Goal: Information Seeking & Learning: Find specific fact

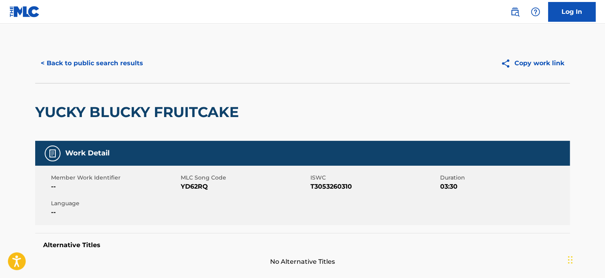
click at [105, 63] on button "< Back to public search results" at bounding box center [92, 63] width 114 height 20
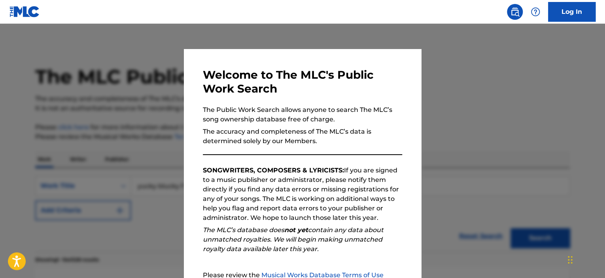
scroll to position [79, 0]
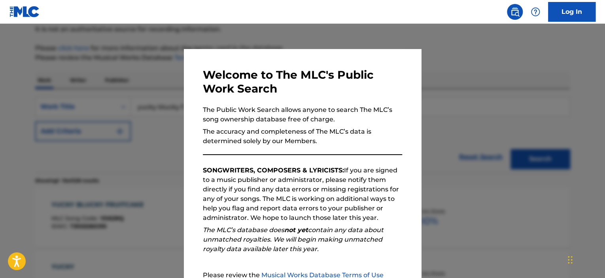
click at [126, 68] on div at bounding box center [302, 163] width 605 height 278
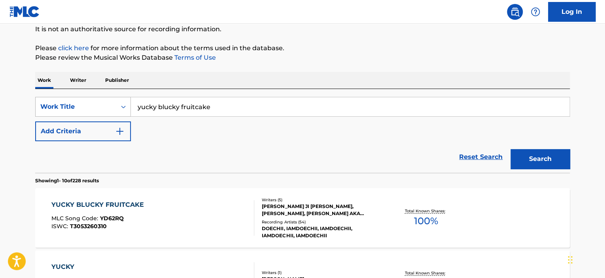
drag, startPoint x: 237, startPoint y: 103, endPoint x: 39, endPoint y: 101, distance: 197.8
click at [43, 101] on div "SearchWithCriteriaff66b2f8-e6a1-4ea9-a928-3eac9dc80f4d Work Title yucky blucky …" at bounding box center [302, 107] width 535 height 20
type input "countdown to decision"
click at [511, 149] on button "Search" at bounding box center [540, 159] width 59 height 20
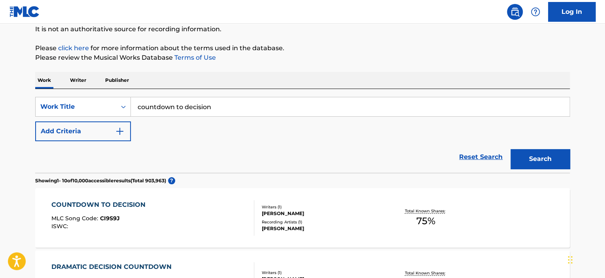
click at [111, 204] on div "COUNTDOWN TO DECISION" at bounding box center [100, 204] width 98 height 9
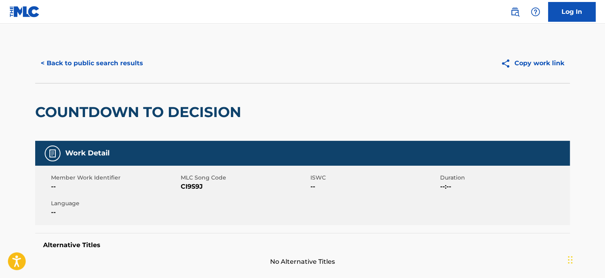
click at [59, 64] on button "< Back to public search results" at bounding box center [92, 63] width 114 height 20
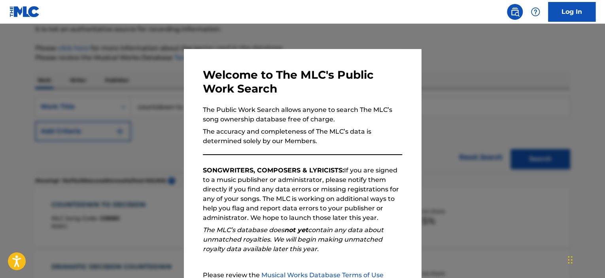
drag, startPoint x: 94, startPoint y: 95, endPoint x: 100, endPoint y: 93, distance: 6.1
click at [94, 94] on div at bounding box center [302, 163] width 605 height 278
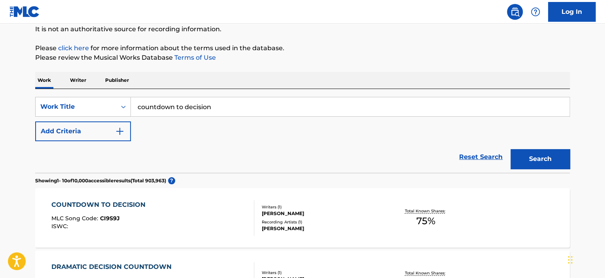
drag, startPoint x: 225, startPoint y: 112, endPoint x: 0, endPoint y: 75, distance: 227.7
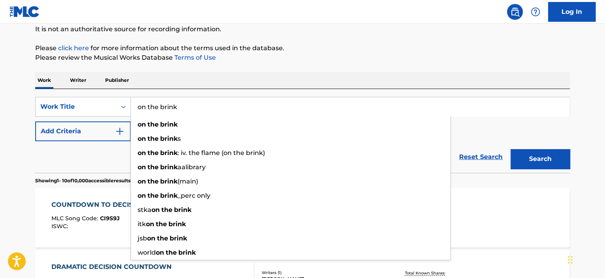
type input "on the brink"
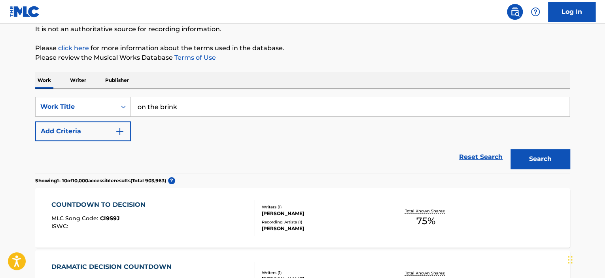
click at [124, 139] on button "Add Criteria" at bounding box center [83, 131] width 96 height 20
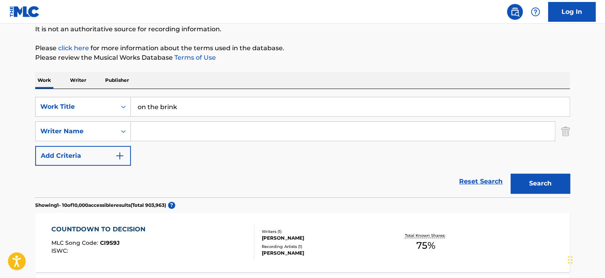
click at [142, 131] on input "Search Form" at bounding box center [343, 131] width 424 height 19
type input "gallicani"
click at [511, 174] on button "Search" at bounding box center [540, 184] width 59 height 20
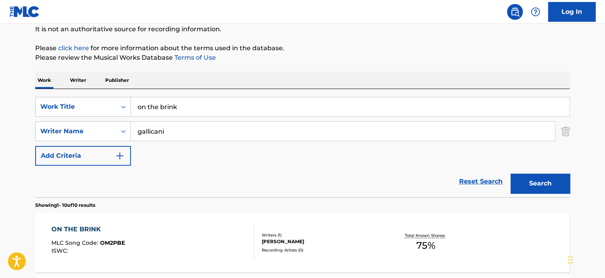
click at [87, 229] on div "ON THE BRINK" at bounding box center [88, 229] width 74 height 9
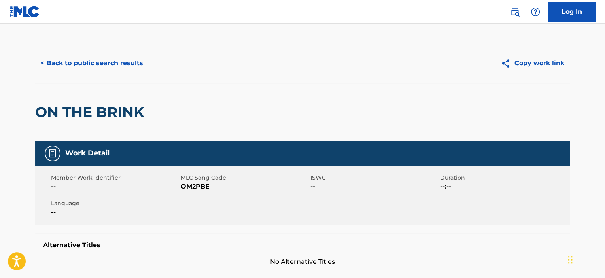
click at [97, 60] on button "< Back to public search results" at bounding box center [92, 63] width 114 height 20
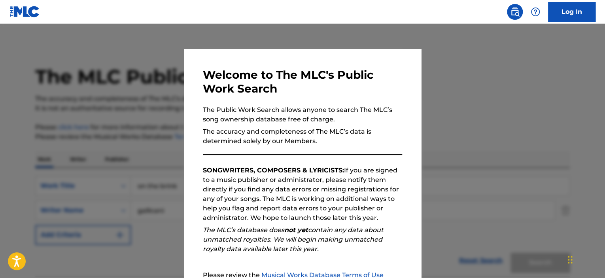
scroll to position [79, 0]
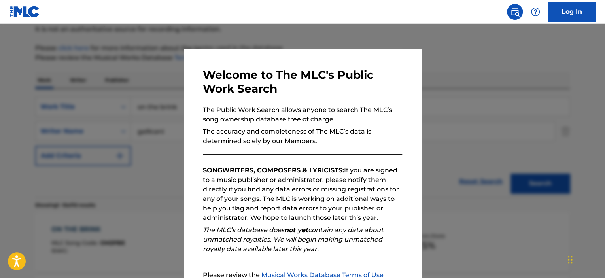
click at [108, 82] on div at bounding box center [302, 163] width 605 height 278
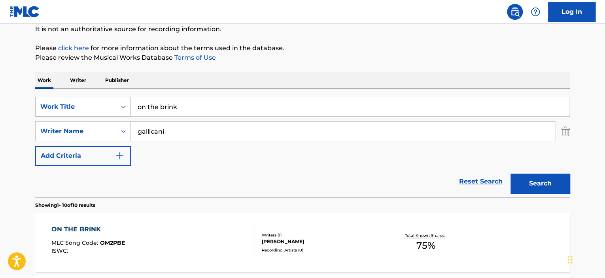
drag, startPoint x: 186, startPoint y: 109, endPoint x: 117, endPoint y: 109, distance: 69.2
click at [117, 109] on div "SearchWithCriteriaff66b2f8-e6a1-4ea9-a928-3eac9dc80f4d Work Title on the brink" at bounding box center [302, 107] width 535 height 20
click at [511, 174] on button "Search" at bounding box center [540, 184] width 59 height 20
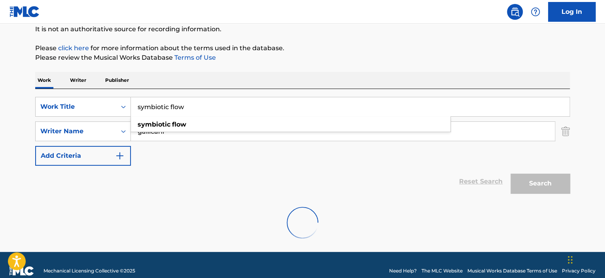
type input "symbiotic flow"
click at [212, 165] on div "SearchWithCriteriaff66b2f8-e6a1-4ea9-a928-3eac9dc80f4d Work Title symbiotic flo…" at bounding box center [302, 131] width 535 height 69
drag, startPoint x: 182, startPoint y: 135, endPoint x: 97, endPoint y: 135, distance: 85.5
click at [101, 130] on div "SearchWithCriteriaeeb1ee80-f144-4b2c-a7a0-c0343e893ac1 Writer Name [PERSON_NAME…" at bounding box center [302, 131] width 535 height 20
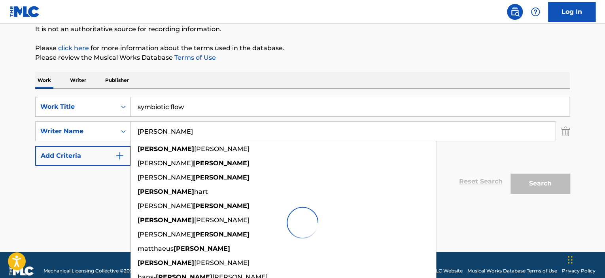
type input "[PERSON_NAME]"
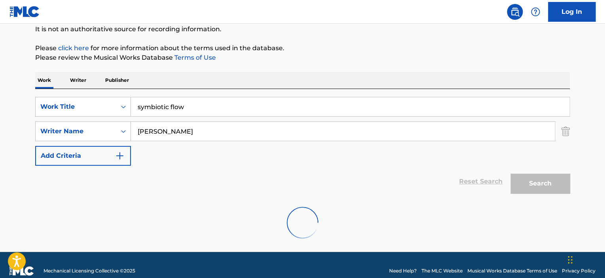
click at [167, 138] on input "[PERSON_NAME]" at bounding box center [343, 131] width 424 height 19
drag, startPoint x: 163, startPoint y: 133, endPoint x: 76, endPoint y: 133, distance: 86.7
click at [76, 133] on div "SearchWithCriteriaeeb1ee80-f144-4b2c-a7a0-c0343e893ac1 Writer Name [PERSON_NAME]" at bounding box center [302, 131] width 535 height 20
click at [270, 112] on input "symbiotic flow" at bounding box center [350, 106] width 439 height 19
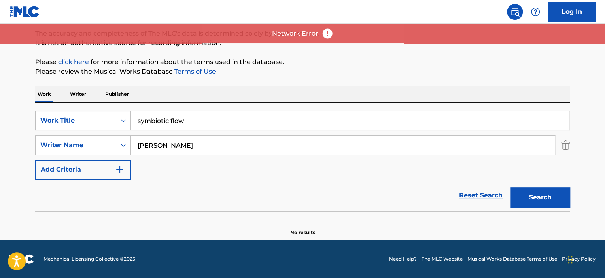
scroll to position [65, 0]
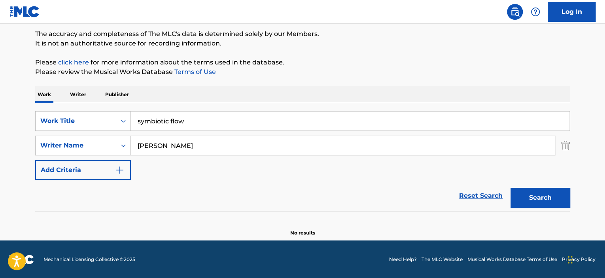
click at [521, 201] on button "Search" at bounding box center [540, 198] width 59 height 20
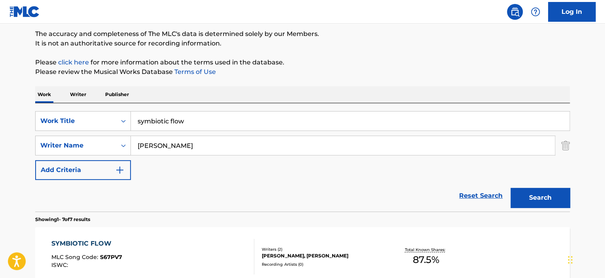
scroll to position [144, 0]
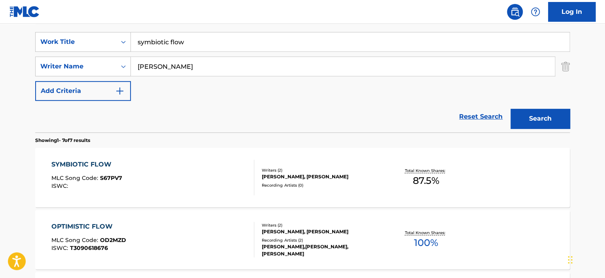
click at [93, 164] on div "SYMBIOTIC FLOW" at bounding box center [86, 164] width 71 height 9
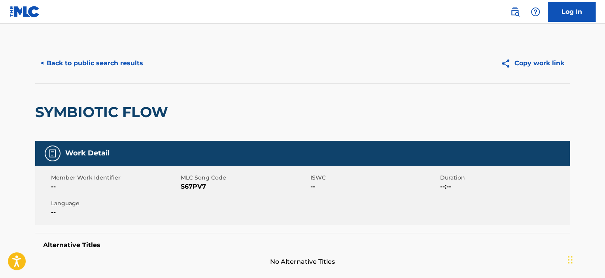
click at [115, 64] on button "< Back to public search results" at bounding box center [92, 63] width 114 height 20
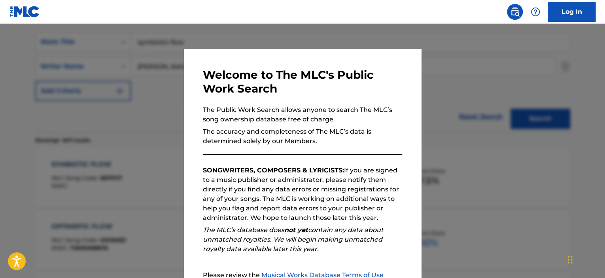
click at [152, 118] on div at bounding box center [302, 163] width 605 height 278
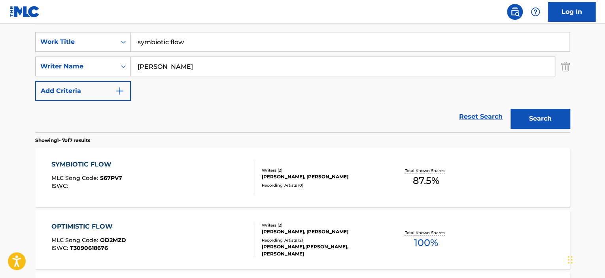
scroll to position [25, 0]
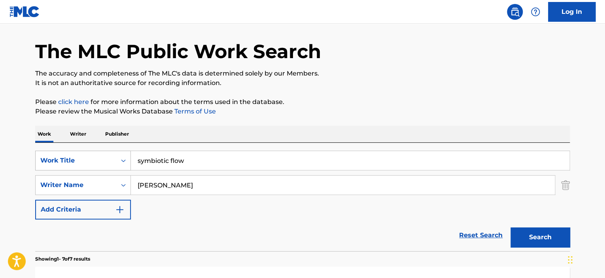
drag, startPoint x: 165, startPoint y: 161, endPoint x: 76, endPoint y: 156, distance: 88.4
click at [82, 156] on div "SearchWithCriteriaff66b2f8-e6a1-4ea9-a928-3eac9dc80f4d Work Title symbiotic flow" at bounding box center [302, 161] width 535 height 20
type input "promising beginnings"
click at [511, 228] on button "Search" at bounding box center [540, 238] width 59 height 20
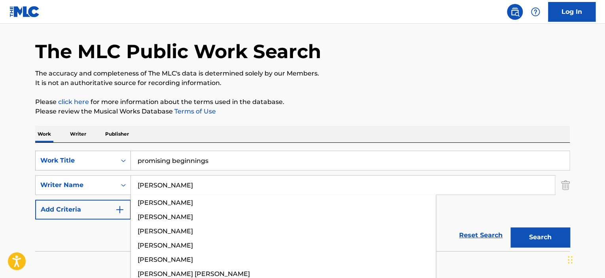
type input "[PERSON_NAME]"
click at [511, 228] on button "Search" at bounding box center [540, 238] width 59 height 20
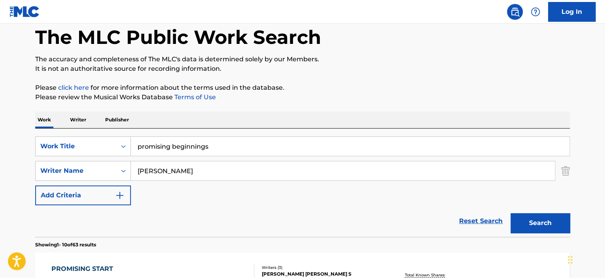
scroll to position [119, 0]
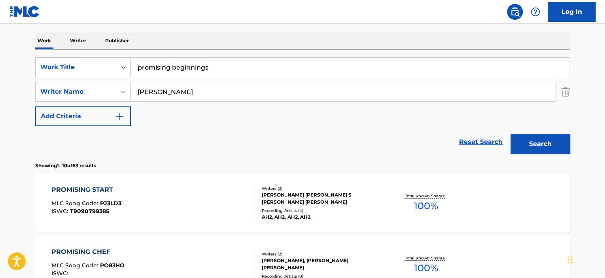
click at [104, 192] on div "PROMISING START" at bounding box center [86, 189] width 70 height 9
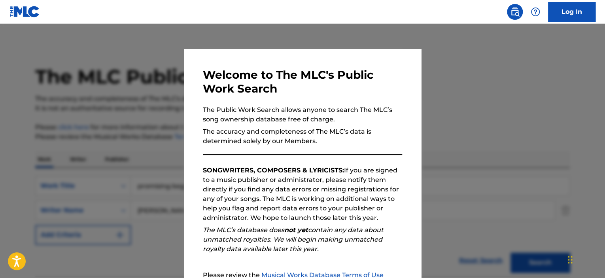
scroll to position [119, 0]
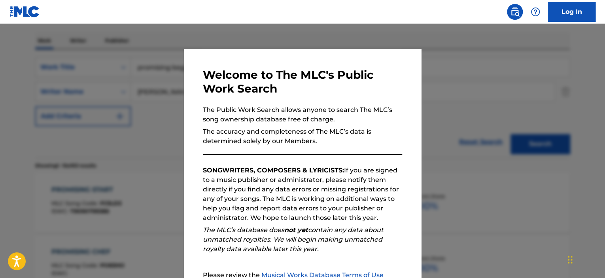
click at [162, 127] on div at bounding box center [302, 163] width 605 height 278
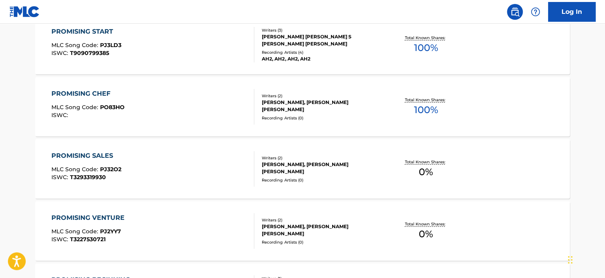
scroll to position [356, 0]
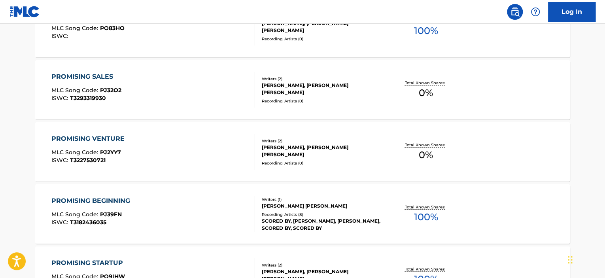
click at [126, 200] on div "PROMISING BEGINNING" at bounding box center [92, 200] width 83 height 9
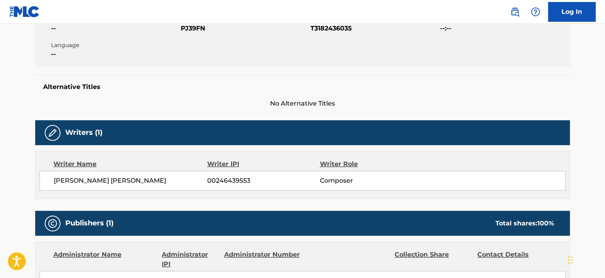
scroll to position [356, 0]
